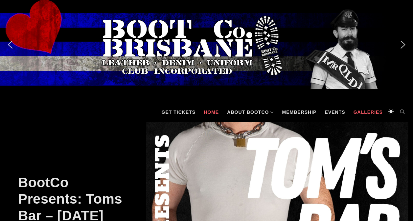
click at [376, 111] on link "Galleries" at bounding box center [368, 112] width 36 height 20
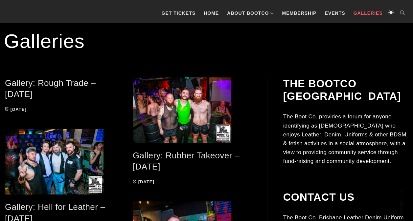
scroll to position [122, 0]
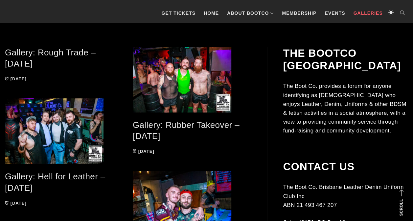
click at [35, 53] on link "Gallery: Rough Trade – [DATE]" at bounding box center [50, 58] width 91 height 21
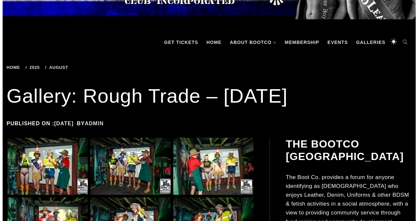
scroll to position [109, 0]
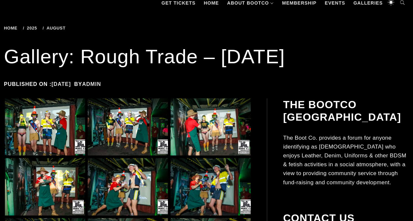
click at [43, 129] on img at bounding box center [45, 127] width 80 height 57
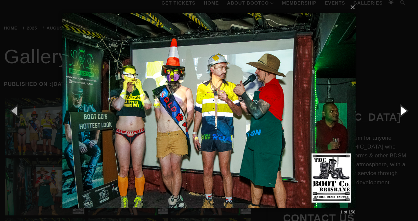
click at [403, 111] on button "button" at bounding box center [403, 111] width 30 height 36
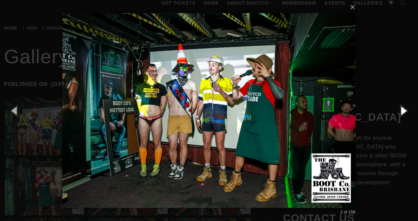
click at [403, 111] on button "button" at bounding box center [403, 111] width 30 height 36
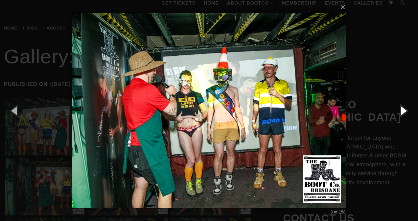
click at [403, 111] on button "button" at bounding box center [403, 111] width 30 height 36
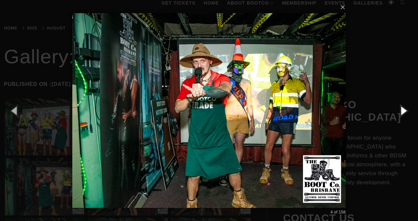
click at [403, 111] on button "button" at bounding box center [403, 111] width 30 height 36
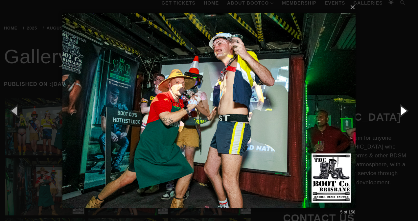
click at [403, 111] on button "button" at bounding box center [403, 111] width 30 height 36
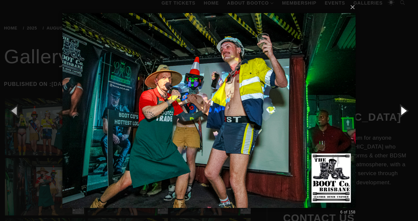
click at [403, 111] on button "button" at bounding box center [403, 111] width 30 height 36
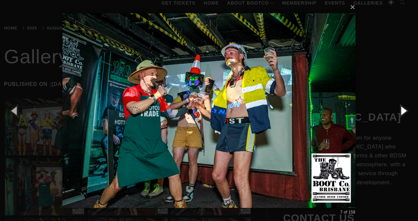
click at [403, 111] on button "button" at bounding box center [403, 111] width 30 height 36
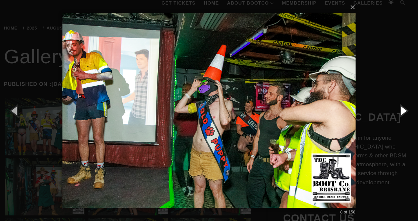
click at [403, 111] on button "button" at bounding box center [403, 111] width 30 height 36
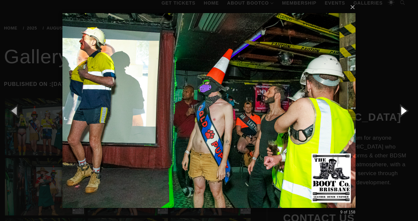
click at [403, 111] on button "button" at bounding box center [403, 111] width 30 height 36
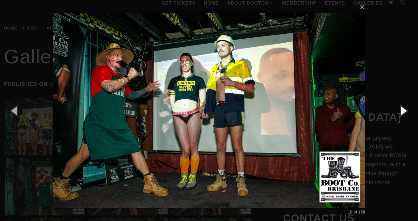
click at [403, 111] on button "button" at bounding box center [403, 111] width 30 height 36
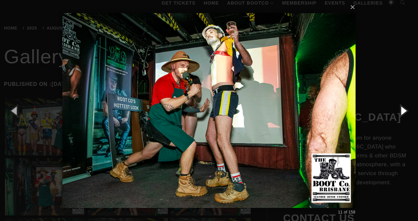
click at [403, 111] on button "button" at bounding box center [403, 111] width 30 height 36
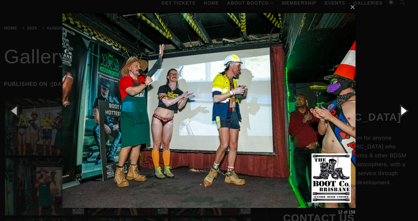
click at [403, 111] on button "button" at bounding box center [403, 111] width 30 height 36
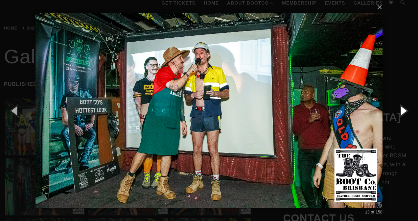
click at [403, 111] on button "button" at bounding box center [403, 111] width 30 height 36
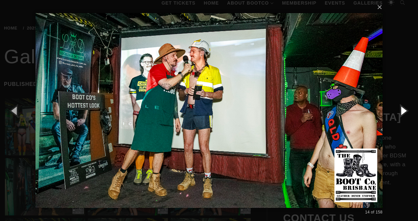
click at [403, 111] on button "button" at bounding box center [403, 111] width 30 height 36
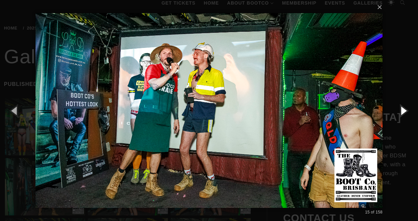
click at [403, 111] on button "button" at bounding box center [403, 111] width 30 height 36
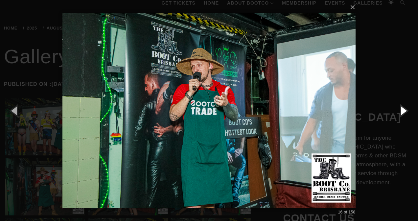
click at [403, 111] on button "button" at bounding box center [403, 111] width 30 height 36
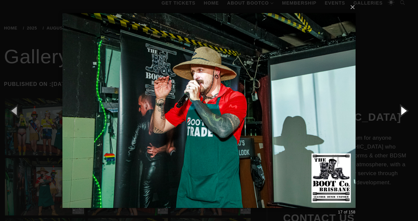
click at [403, 111] on button "button" at bounding box center [403, 111] width 30 height 36
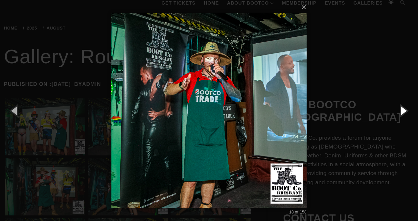
click at [403, 111] on button "button" at bounding box center [403, 111] width 30 height 36
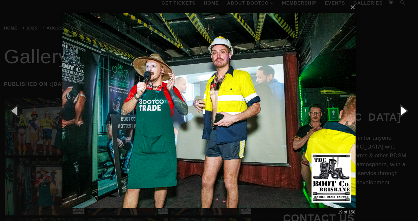
click at [403, 111] on button "button" at bounding box center [403, 111] width 30 height 36
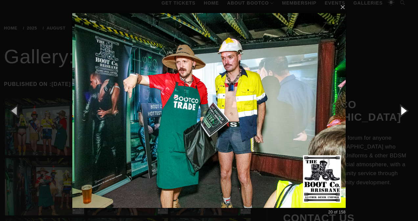
click at [403, 111] on button "button" at bounding box center [403, 111] width 30 height 36
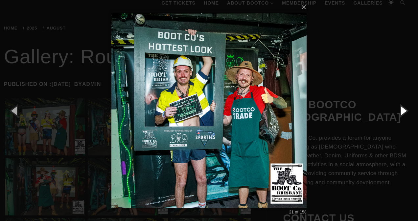
click at [403, 111] on button "button" at bounding box center [403, 111] width 30 height 36
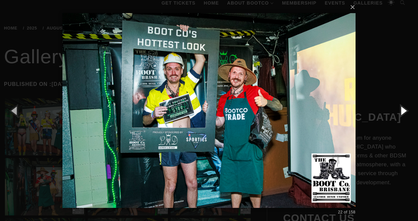
click at [403, 111] on button "button" at bounding box center [403, 111] width 30 height 36
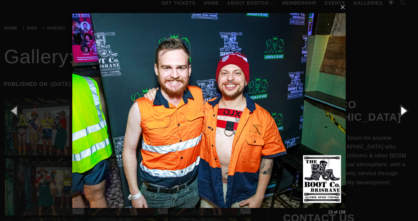
click at [403, 111] on button "button" at bounding box center [403, 111] width 30 height 36
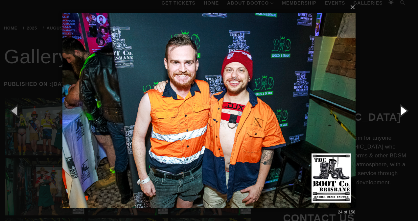
click at [403, 111] on button "button" at bounding box center [403, 111] width 30 height 36
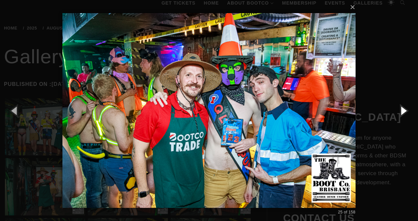
click at [403, 111] on button "button" at bounding box center [403, 111] width 30 height 36
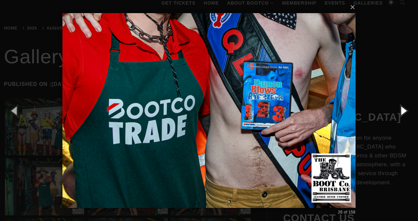
click at [403, 111] on button "button" at bounding box center [403, 111] width 30 height 36
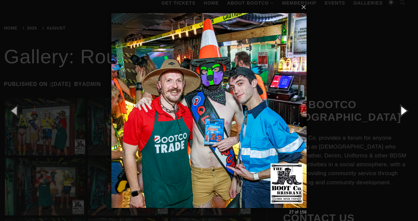
click at [403, 111] on button "button" at bounding box center [403, 111] width 30 height 36
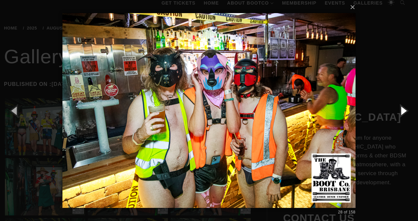
click at [403, 111] on button "button" at bounding box center [403, 111] width 30 height 36
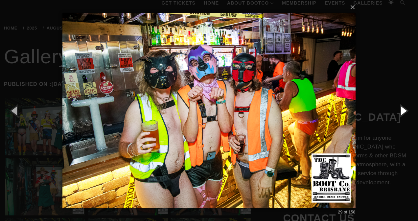
click at [403, 111] on button "button" at bounding box center [403, 111] width 30 height 36
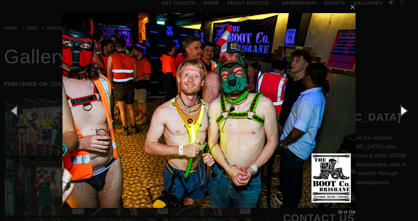
click at [403, 111] on button "button" at bounding box center [403, 111] width 30 height 36
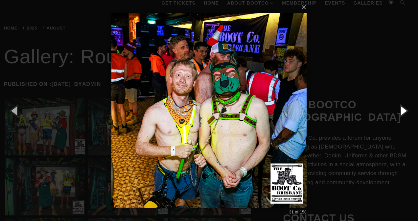
click at [403, 111] on button "button" at bounding box center [403, 111] width 30 height 36
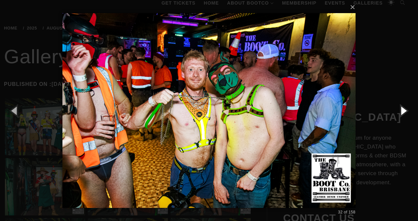
click at [403, 111] on button "button" at bounding box center [403, 111] width 30 height 36
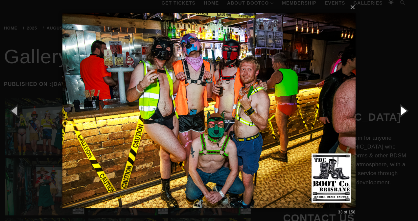
click at [403, 111] on button "button" at bounding box center [403, 111] width 30 height 36
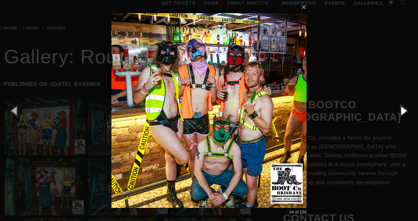
click at [403, 111] on button "button" at bounding box center [403, 111] width 30 height 36
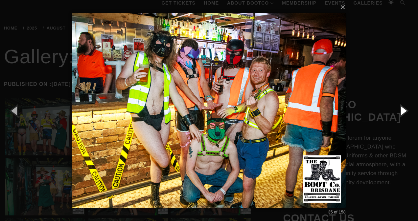
click at [403, 111] on button "button" at bounding box center [403, 111] width 30 height 36
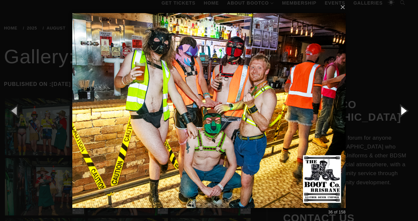
click at [403, 111] on button "button" at bounding box center [403, 111] width 30 height 36
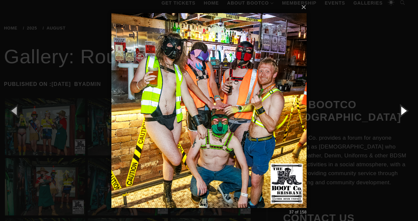
click at [403, 111] on button "button" at bounding box center [403, 111] width 30 height 36
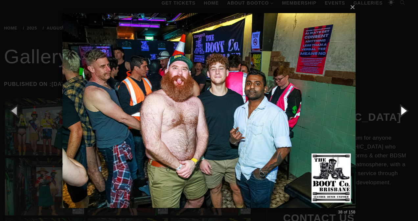
click at [403, 111] on button "button" at bounding box center [403, 111] width 30 height 36
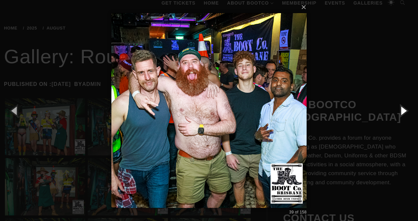
click at [403, 111] on button "button" at bounding box center [403, 111] width 30 height 36
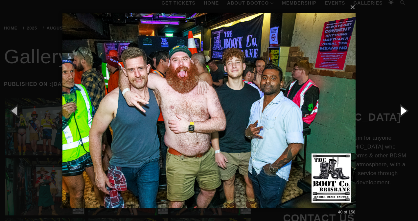
click at [403, 111] on button "button" at bounding box center [403, 111] width 30 height 36
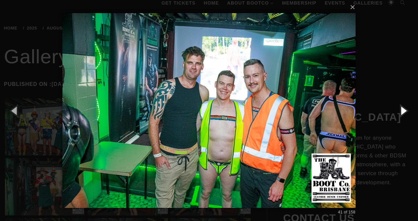
click at [403, 111] on button "button" at bounding box center [403, 111] width 30 height 36
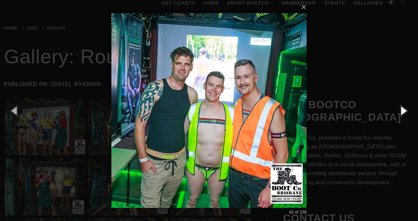
click at [403, 111] on button "button" at bounding box center [403, 111] width 30 height 36
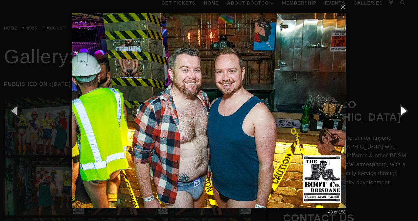
click at [403, 111] on button "button" at bounding box center [403, 111] width 30 height 36
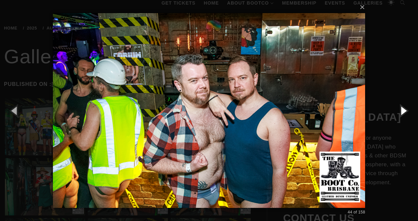
click at [403, 111] on button "button" at bounding box center [403, 111] width 30 height 36
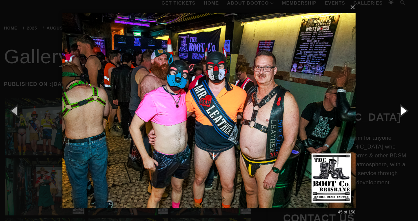
click at [403, 111] on button "button" at bounding box center [403, 111] width 30 height 36
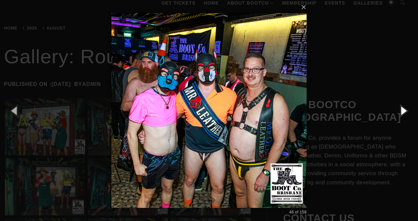
click at [403, 111] on button "button" at bounding box center [403, 111] width 30 height 36
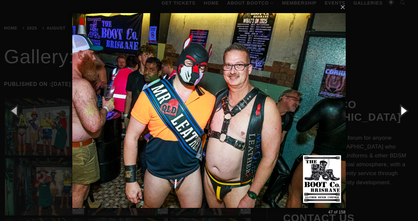
click at [403, 111] on button "button" at bounding box center [403, 111] width 30 height 36
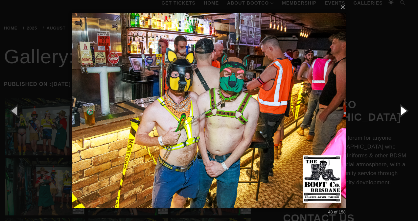
click at [404, 110] on button "button" at bounding box center [403, 111] width 30 height 36
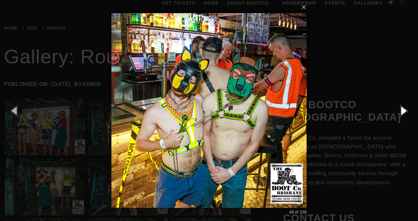
click at [404, 110] on button "button" at bounding box center [403, 111] width 30 height 36
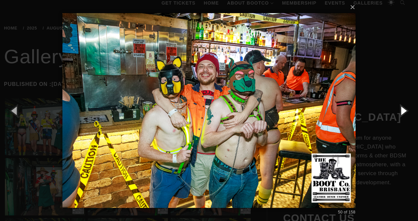
click at [404, 110] on button "button" at bounding box center [403, 111] width 30 height 36
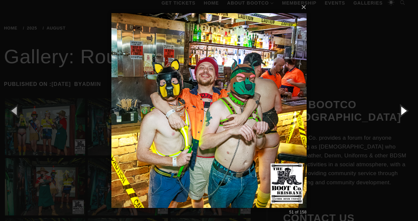
click at [404, 110] on button "button" at bounding box center [403, 111] width 30 height 36
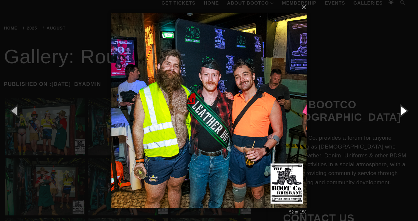
click at [404, 110] on button "button" at bounding box center [403, 111] width 30 height 36
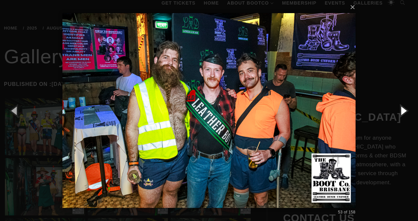
click at [404, 110] on button "button" at bounding box center [403, 111] width 30 height 36
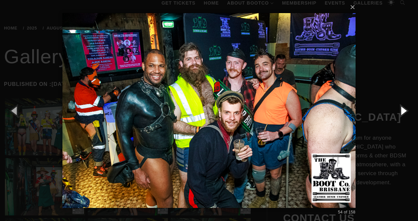
click at [404, 110] on button "button" at bounding box center [403, 111] width 30 height 36
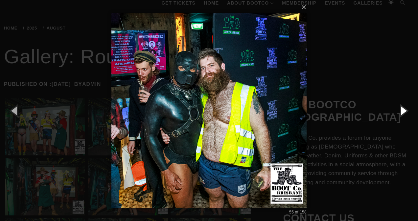
click at [404, 110] on button "button" at bounding box center [403, 111] width 30 height 36
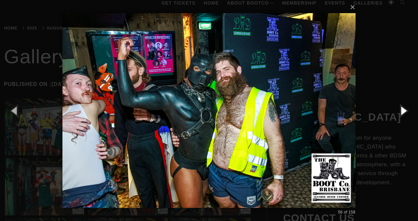
click at [404, 110] on button "button" at bounding box center [403, 111] width 30 height 36
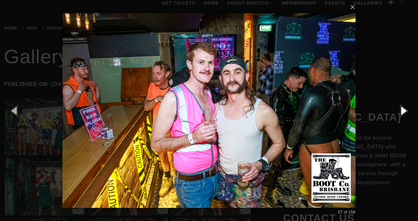
click at [404, 110] on button "button" at bounding box center [403, 111] width 30 height 36
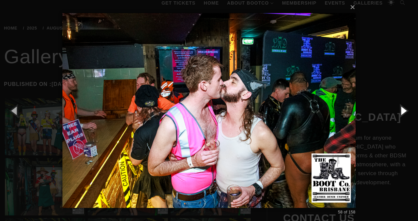
click at [404, 110] on button "button" at bounding box center [403, 111] width 30 height 36
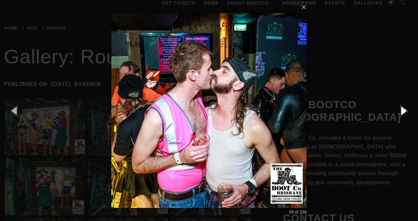
click at [404, 110] on button "button" at bounding box center [403, 111] width 30 height 36
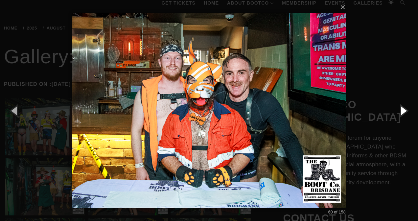
click at [404, 110] on button "button" at bounding box center [403, 111] width 30 height 36
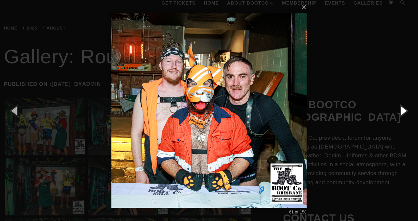
click at [404, 110] on button "button" at bounding box center [403, 111] width 30 height 36
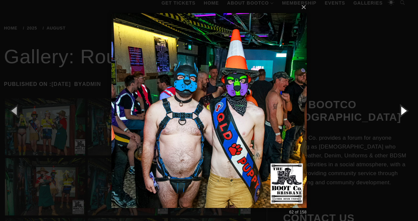
click at [404, 110] on button "button" at bounding box center [403, 111] width 30 height 36
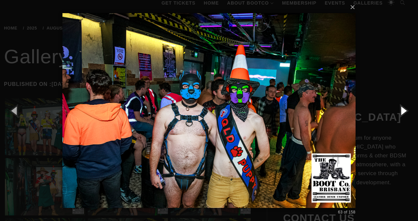
click at [404, 110] on button "button" at bounding box center [403, 111] width 30 height 36
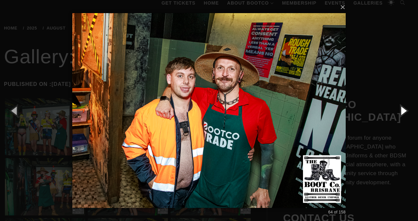
click at [404, 110] on button "button" at bounding box center [403, 111] width 30 height 36
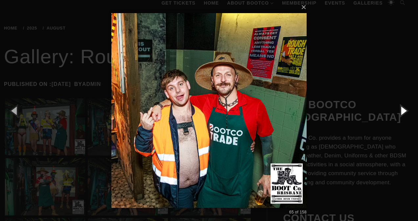
click at [404, 110] on button "button" at bounding box center [403, 111] width 30 height 36
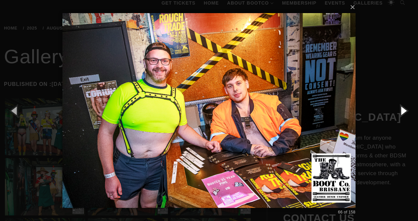
click at [404, 110] on button "button" at bounding box center [403, 111] width 30 height 36
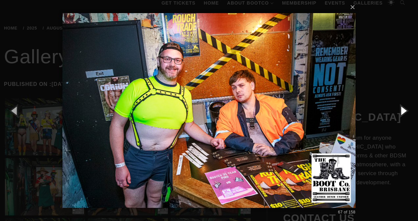
click at [404, 110] on button "button" at bounding box center [403, 111] width 30 height 36
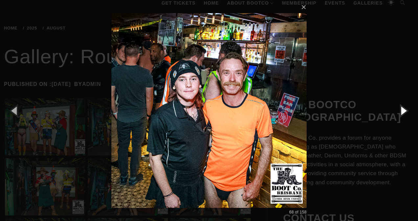
click at [404, 110] on button "button" at bounding box center [403, 111] width 30 height 36
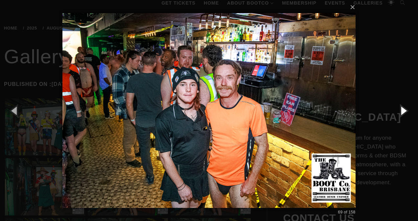
click at [404, 110] on button "button" at bounding box center [403, 111] width 30 height 36
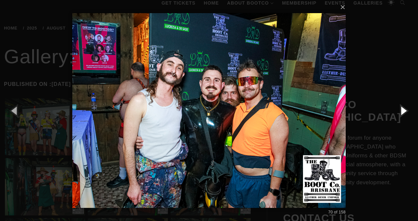
click at [404, 110] on button "button" at bounding box center [403, 111] width 30 height 36
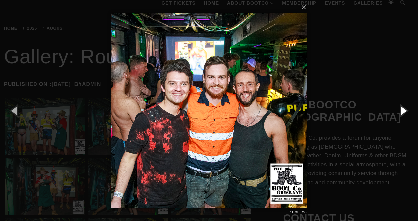
click at [404, 110] on button "button" at bounding box center [403, 111] width 30 height 36
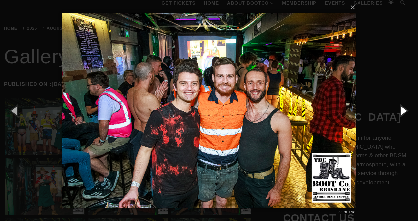
click at [404, 110] on button "button" at bounding box center [403, 111] width 30 height 36
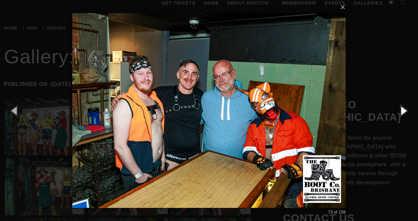
click at [404, 110] on button "button" at bounding box center [403, 111] width 30 height 36
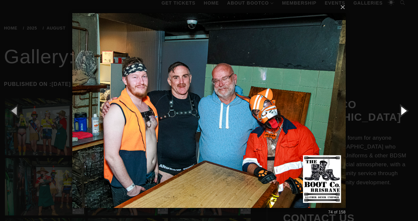
click at [404, 110] on button "button" at bounding box center [403, 111] width 30 height 36
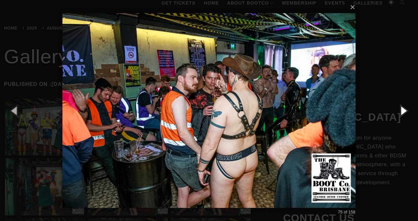
click at [404, 110] on button "button" at bounding box center [403, 111] width 30 height 36
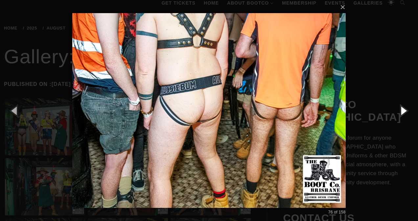
click at [404, 110] on button "button" at bounding box center [403, 111] width 30 height 36
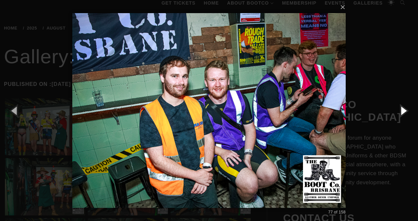
click at [404, 110] on button "button" at bounding box center [403, 111] width 30 height 36
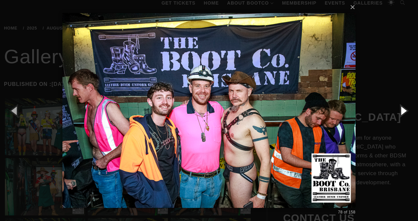
click at [404, 110] on button "button" at bounding box center [403, 111] width 30 height 36
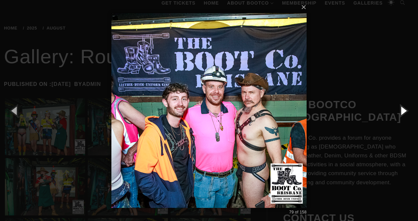
click at [404, 110] on button "button" at bounding box center [403, 111] width 30 height 36
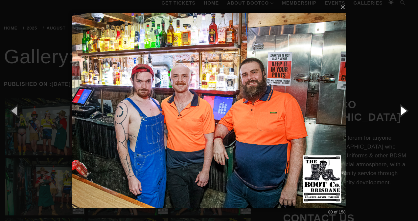
click at [404, 110] on button "button" at bounding box center [403, 111] width 30 height 36
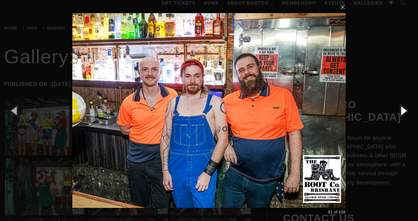
click at [404, 110] on button "button" at bounding box center [403, 111] width 30 height 36
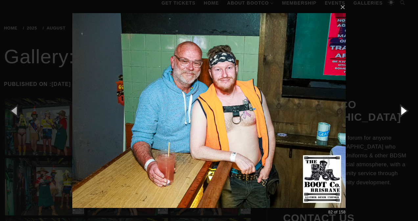
click at [404, 110] on button "button" at bounding box center [403, 111] width 30 height 36
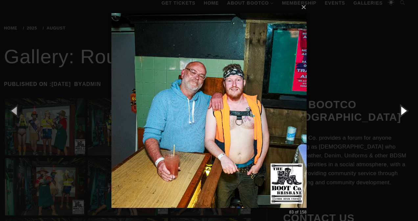
click at [404, 110] on button "button" at bounding box center [403, 111] width 30 height 36
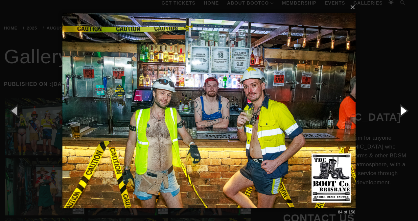
click at [404, 110] on button "button" at bounding box center [403, 111] width 30 height 36
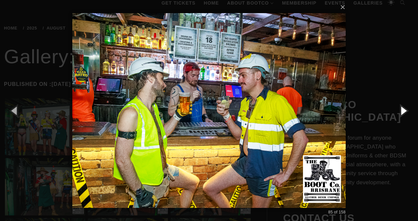
click at [404, 110] on button "button" at bounding box center [403, 111] width 30 height 36
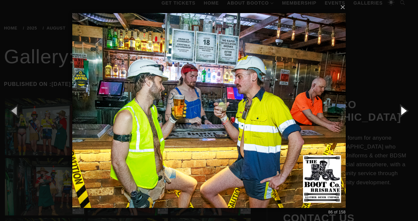
click at [404, 110] on button "button" at bounding box center [403, 111] width 30 height 36
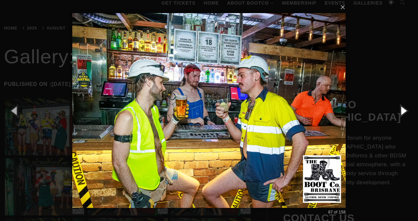
click at [404, 110] on button "button" at bounding box center [403, 111] width 30 height 36
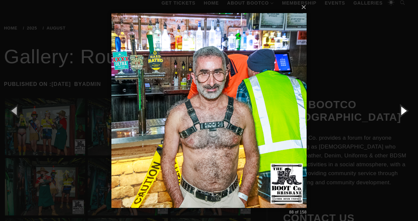
click at [404, 110] on button "button" at bounding box center [403, 111] width 30 height 36
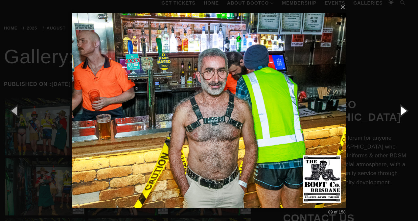
click at [404, 110] on button "button" at bounding box center [403, 111] width 30 height 36
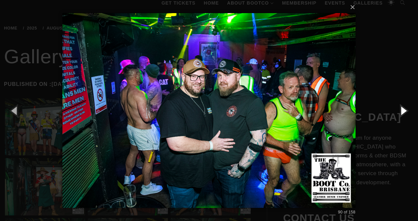
click at [404, 110] on button "button" at bounding box center [403, 111] width 30 height 36
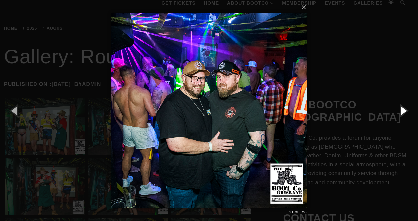
click at [404, 110] on button "button" at bounding box center [403, 111] width 30 height 36
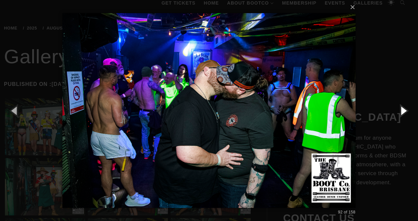
click at [404, 110] on button "button" at bounding box center [403, 111] width 30 height 36
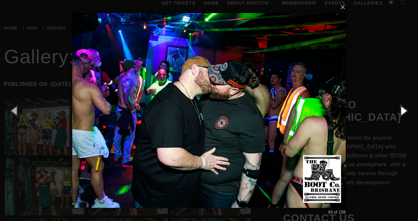
click at [404, 110] on button "button" at bounding box center [403, 111] width 30 height 36
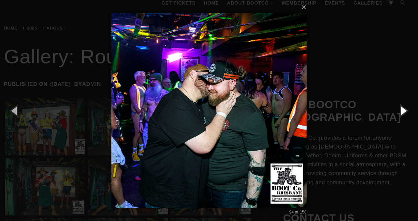
click at [404, 110] on button "button" at bounding box center [403, 111] width 30 height 36
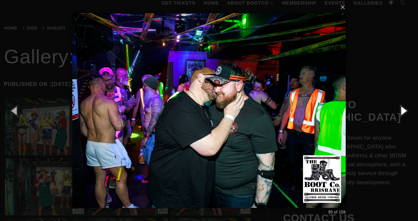
click at [404, 110] on button "button" at bounding box center [403, 111] width 30 height 36
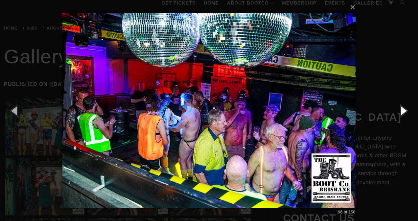
click at [404, 110] on button "button" at bounding box center [403, 111] width 30 height 36
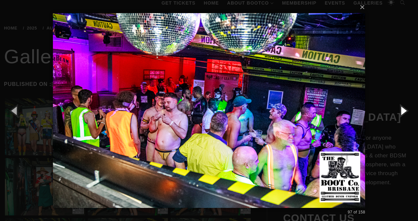
click at [404, 110] on button "button" at bounding box center [403, 111] width 30 height 36
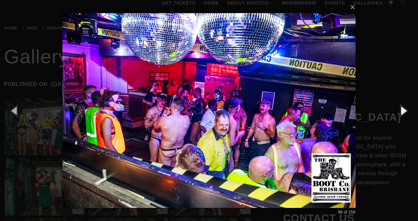
click at [404, 110] on button "button" at bounding box center [403, 111] width 30 height 36
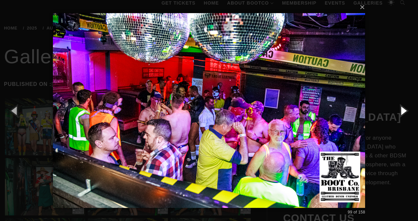
click at [404, 110] on button "button" at bounding box center [403, 111] width 30 height 36
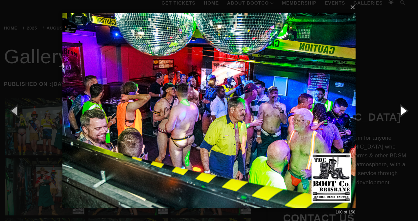
click at [404, 110] on button "button" at bounding box center [403, 111] width 30 height 36
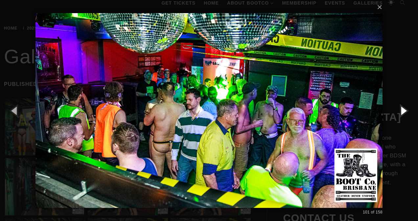
click at [404, 110] on button "button" at bounding box center [403, 111] width 30 height 36
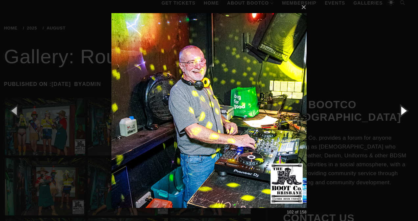
click at [404, 110] on button "button" at bounding box center [403, 111] width 30 height 36
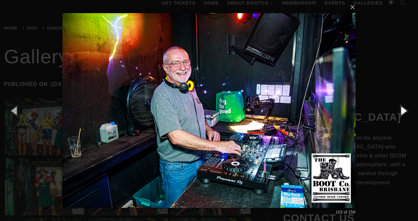
click at [404, 110] on button "button" at bounding box center [403, 111] width 30 height 36
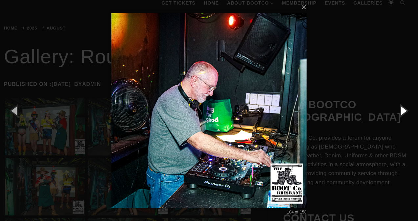
click at [404, 110] on button "button" at bounding box center [403, 111] width 30 height 36
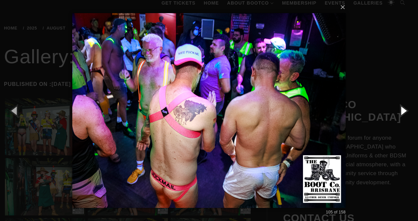
click at [404, 110] on button "button" at bounding box center [403, 111] width 30 height 36
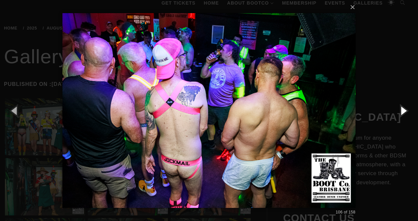
click at [404, 110] on button "button" at bounding box center [403, 111] width 30 height 36
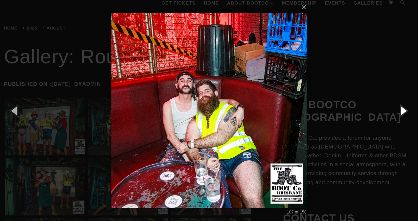
click at [404, 110] on button "button" at bounding box center [403, 111] width 30 height 36
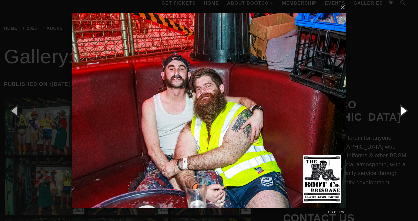
click at [404, 110] on button "button" at bounding box center [403, 111] width 30 height 36
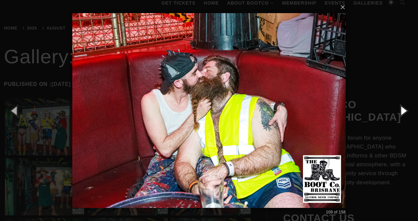
click at [404, 110] on button "button" at bounding box center [403, 111] width 30 height 36
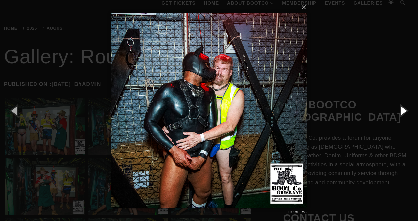
click at [404, 110] on button "button" at bounding box center [403, 111] width 30 height 36
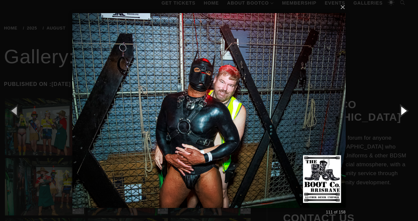
click at [404, 110] on button "button" at bounding box center [403, 111] width 30 height 36
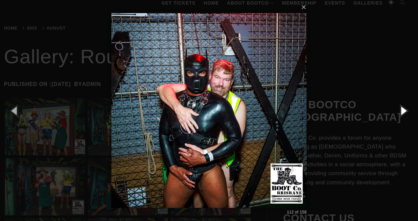
click at [404, 110] on button "button" at bounding box center [403, 111] width 30 height 36
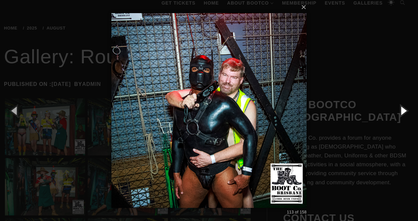
click at [404, 110] on button "button" at bounding box center [403, 111] width 30 height 36
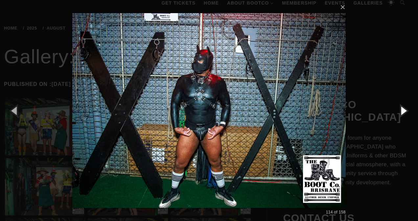
click at [404, 110] on button "button" at bounding box center [403, 111] width 30 height 36
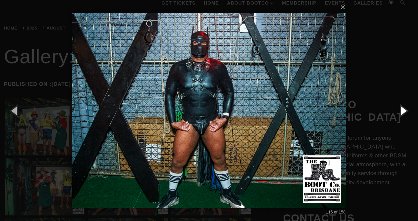
click at [404, 110] on button "button" at bounding box center [403, 111] width 30 height 36
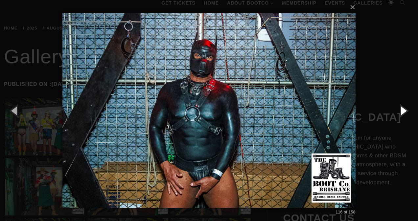
click at [404, 110] on button "button" at bounding box center [403, 111] width 30 height 36
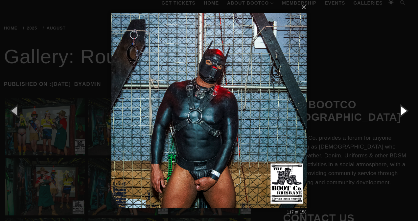
click at [404, 110] on button "button" at bounding box center [403, 111] width 30 height 36
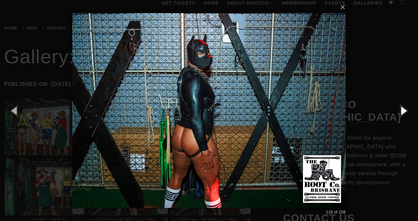
click at [404, 110] on button "button" at bounding box center [403, 111] width 30 height 36
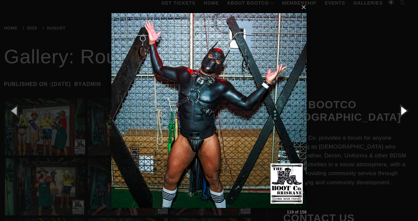
click at [404, 110] on button "button" at bounding box center [403, 111] width 30 height 36
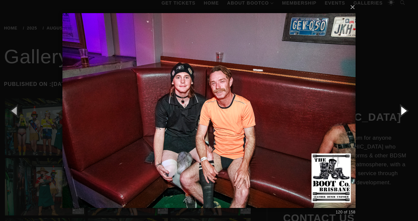
click at [404, 110] on button "button" at bounding box center [403, 111] width 30 height 36
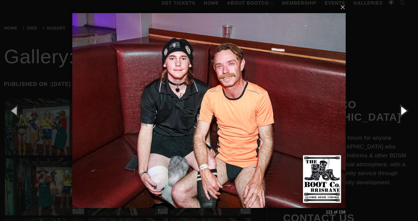
click at [404, 110] on button "button" at bounding box center [403, 111] width 30 height 36
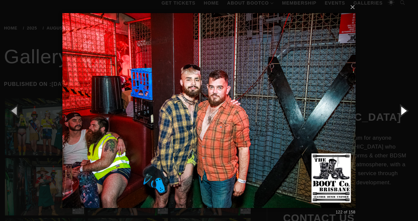
click at [404, 110] on button "button" at bounding box center [403, 111] width 30 height 36
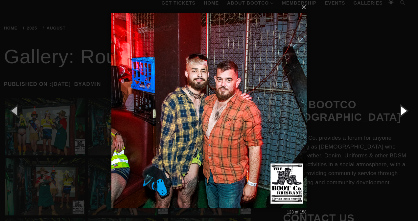
click at [404, 110] on button "button" at bounding box center [403, 111] width 30 height 36
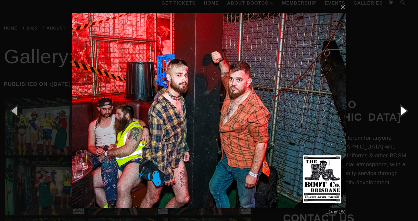
click at [404, 110] on button "button" at bounding box center [403, 111] width 30 height 36
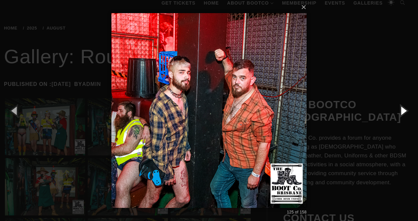
click at [404, 110] on button "button" at bounding box center [403, 111] width 30 height 36
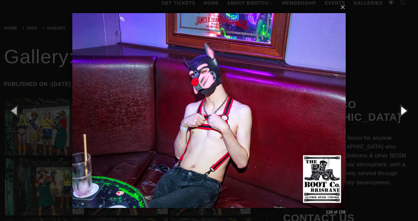
click at [404, 110] on button "button" at bounding box center [403, 111] width 30 height 36
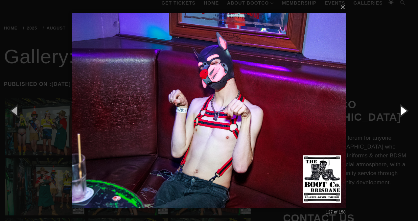
click at [404, 110] on button "button" at bounding box center [403, 111] width 30 height 36
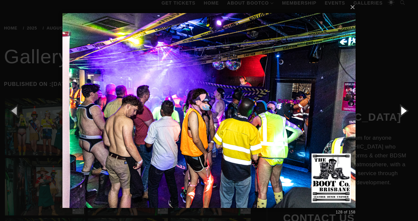
click at [404, 110] on button "button" at bounding box center [403, 111] width 30 height 36
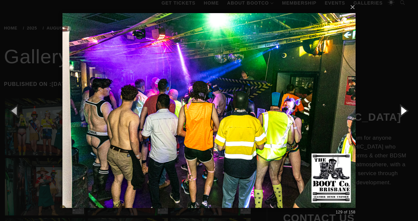
click at [404, 110] on button "button" at bounding box center [403, 111] width 30 height 36
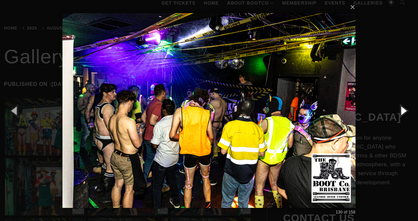
click at [404, 110] on button "button" at bounding box center [403, 111] width 30 height 36
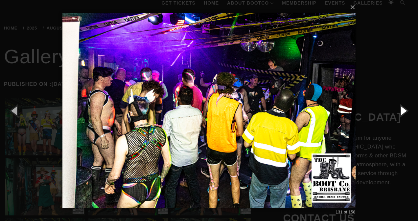
click at [404, 110] on button "button" at bounding box center [403, 111] width 30 height 36
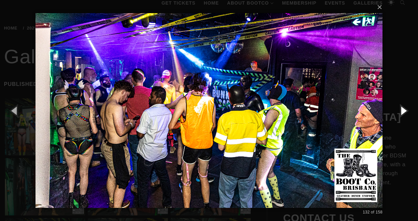
click at [404, 110] on button "button" at bounding box center [403, 111] width 30 height 36
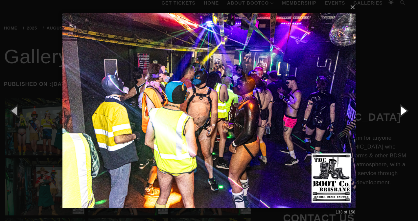
click at [404, 110] on button "button" at bounding box center [403, 111] width 30 height 36
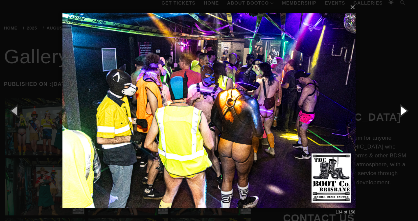
click at [404, 110] on button "button" at bounding box center [403, 111] width 30 height 36
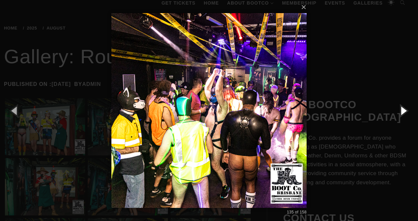
click at [404, 110] on button "button" at bounding box center [403, 111] width 30 height 36
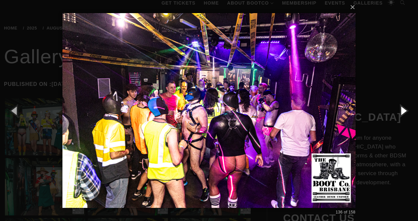
click at [404, 110] on button "button" at bounding box center [403, 111] width 30 height 36
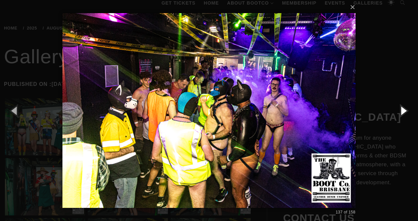
click at [404, 110] on button "button" at bounding box center [403, 111] width 30 height 36
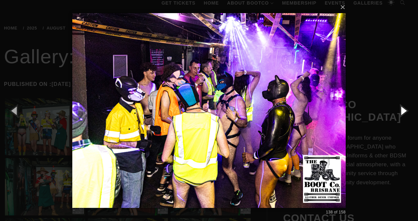
click at [404, 110] on button "button" at bounding box center [403, 111] width 30 height 36
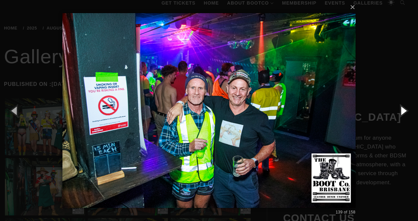
click at [404, 110] on button "button" at bounding box center [403, 111] width 30 height 36
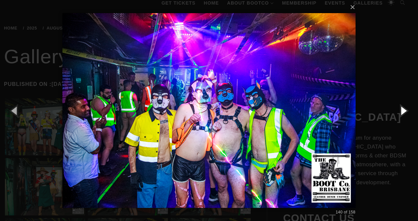
click at [404, 110] on button "button" at bounding box center [403, 111] width 30 height 36
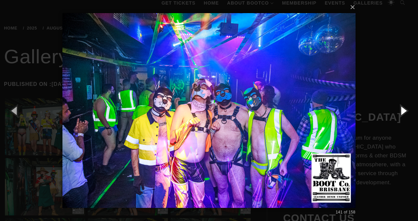
click at [404, 110] on button "button" at bounding box center [403, 111] width 30 height 36
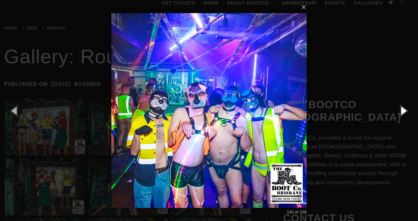
click at [404, 110] on button "button" at bounding box center [403, 111] width 30 height 36
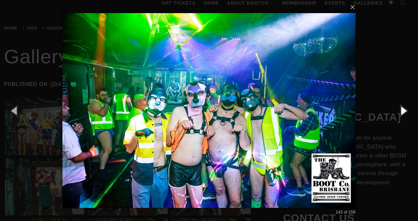
click at [404, 110] on button "button" at bounding box center [403, 111] width 30 height 36
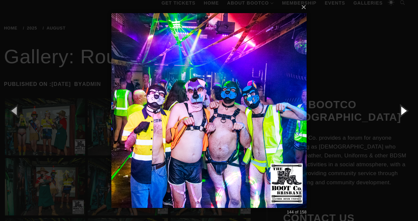
click at [404, 110] on button "button" at bounding box center [403, 111] width 30 height 36
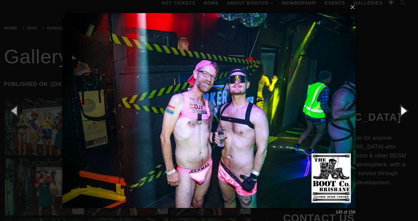
click at [404, 110] on button "button" at bounding box center [403, 111] width 30 height 36
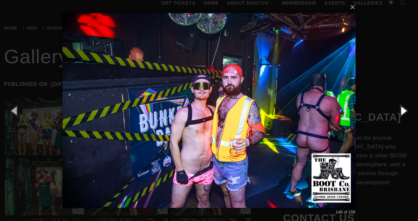
click at [404, 110] on button "button" at bounding box center [403, 111] width 30 height 36
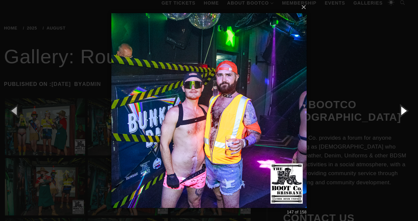
click at [404, 110] on button "button" at bounding box center [403, 111] width 30 height 36
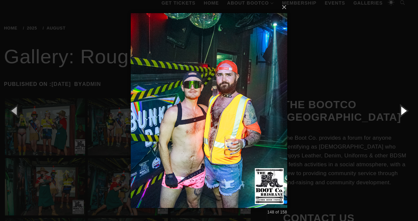
click at [404, 110] on button "button" at bounding box center [403, 111] width 30 height 36
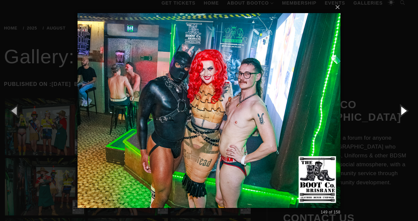
click at [404, 110] on button "button" at bounding box center [403, 111] width 30 height 36
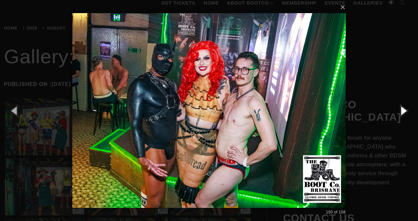
click at [404, 110] on button "button" at bounding box center [403, 111] width 30 height 36
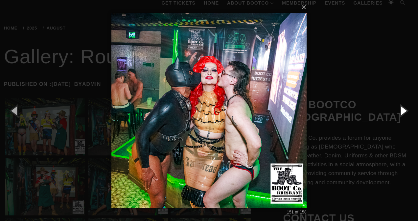
click at [404, 110] on button "button" at bounding box center [403, 111] width 30 height 36
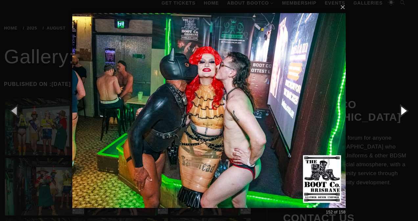
click at [404, 110] on button "button" at bounding box center [403, 111] width 30 height 36
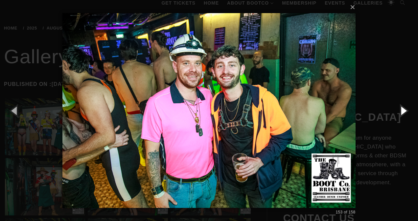
click at [404, 110] on button "button" at bounding box center [403, 111] width 30 height 36
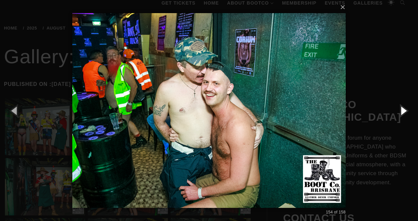
click at [404, 110] on button "button" at bounding box center [403, 111] width 30 height 36
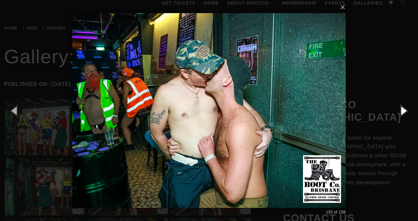
click at [404, 110] on button "button" at bounding box center [403, 111] width 30 height 36
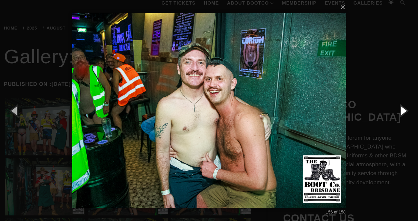
click at [404, 110] on button "button" at bounding box center [403, 111] width 30 height 36
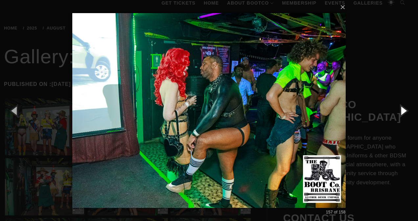
click at [404, 110] on button "button" at bounding box center [403, 111] width 30 height 36
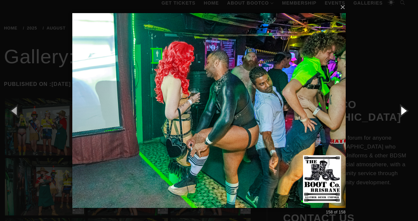
click at [404, 110] on button "button" at bounding box center [403, 111] width 30 height 36
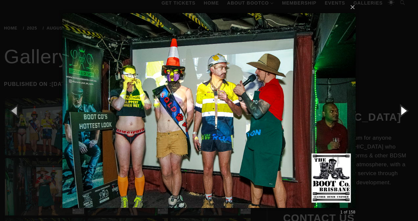
click at [404, 110] on button "button" at bounding box center [403, 111] width 30 height 36
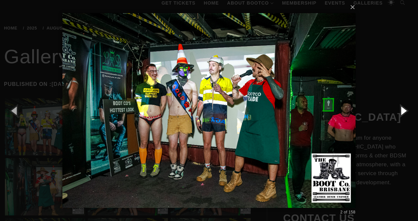
click at [404, 110] on button "button" at bounding box center [403, 111] width 30 height 36
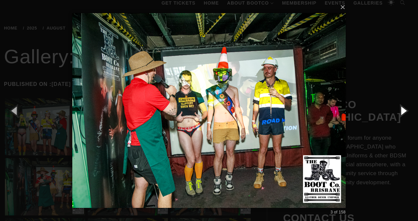
click at [404, 110] on button "button" at bounding box center [403, 111] width 30 height 36
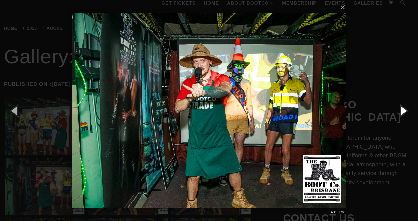
click at [404, 110] on button "button" at bounding box center [403, 111] width 30 height 36
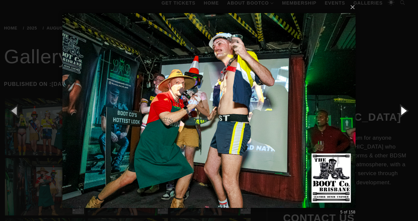
click at [404, 110] on button "button" at bounding box center [403, 111] width 30 height 36
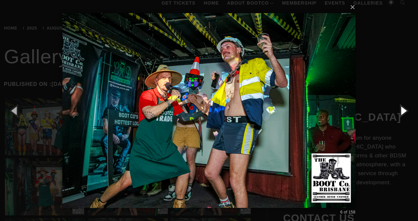
click at [404, 110] on button "button" at bounding box center [403, 111] width 30 height 36
